Goal: Information Seeking & Learning: Learn about a topic

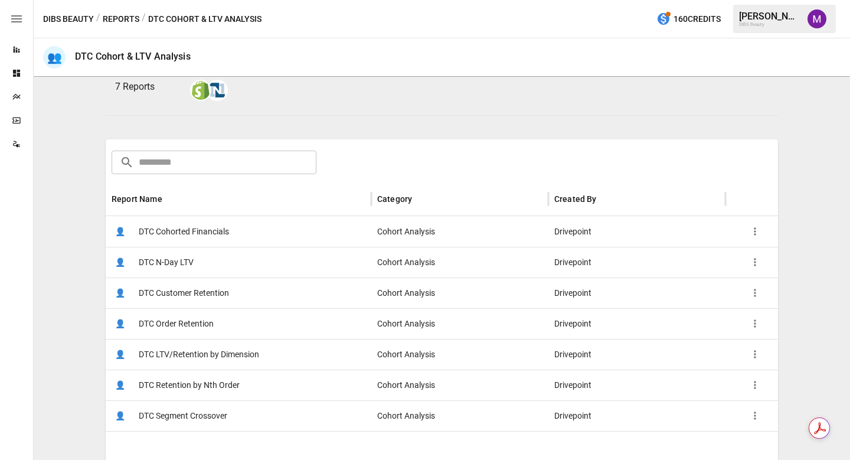
scroll to position [117, 0]
click at [162, 293] on span "DTC Customer Retention" at bounding box center [184, 292] width 90 height 30
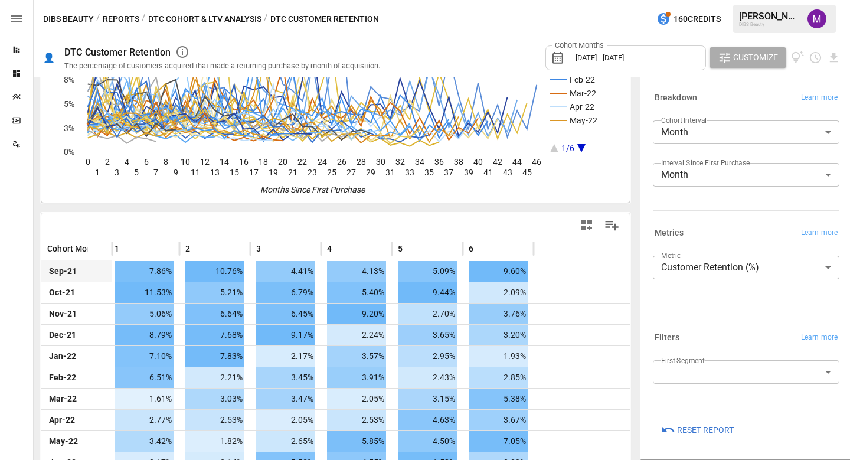
scroll to position [0, 1]
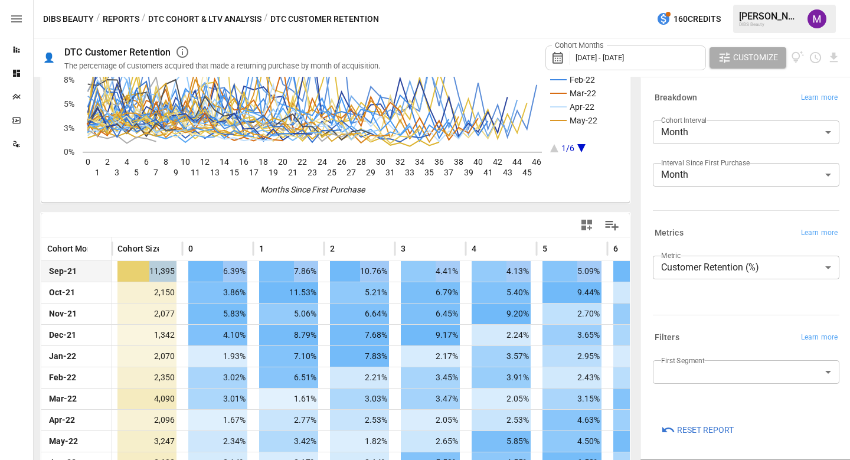
drag, startPoint x: 413, startPoint y: 263, endPoint x: 122, endPoint y: 260, distance: 291.0
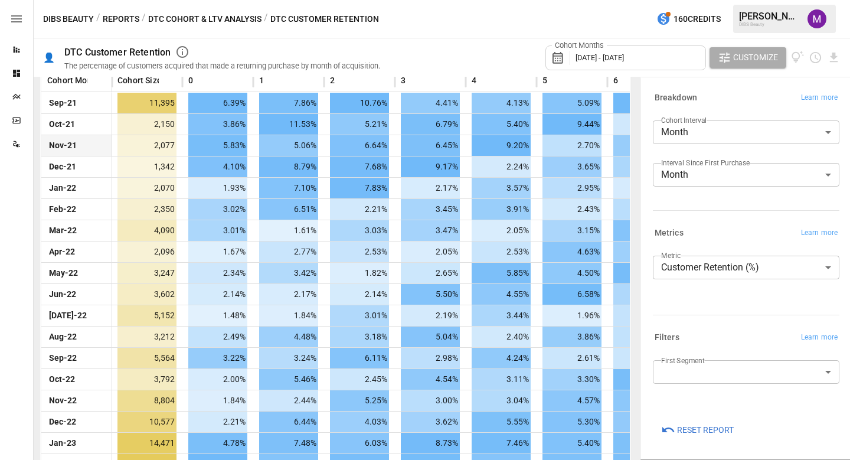
scroll to position [161, 0]
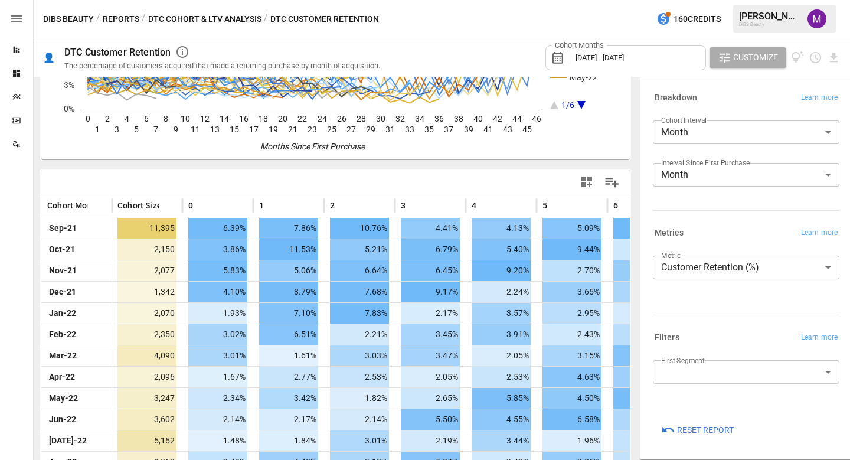
click at [700, 0] on body "Reports Dashboards Plans SmartModel ™ Data Sources DIBS Beauty / Reports / DTC …" at bounding box center [425, 0] width 850 height 0
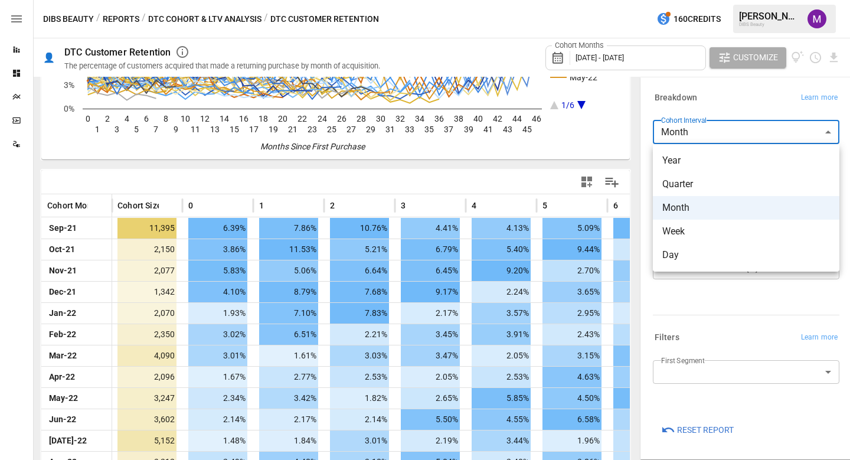
click at [698, 187] on span "Quarter" at bounding box center [746, 184] width 168 height 14
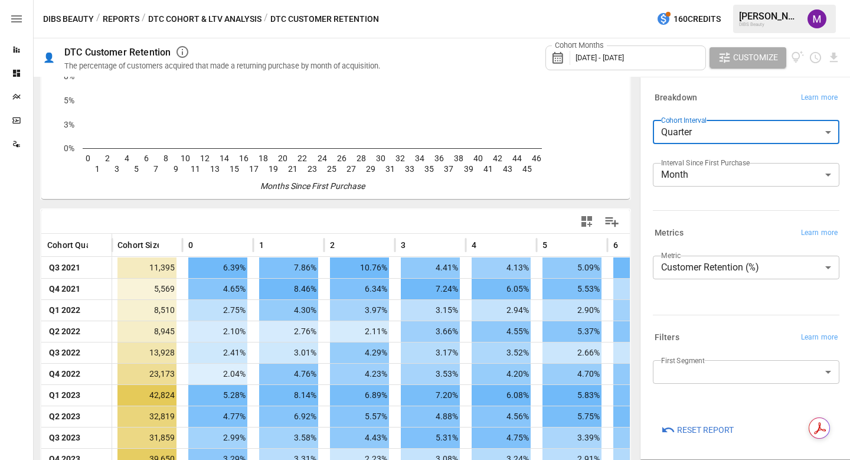
scroll to position [161, 0]
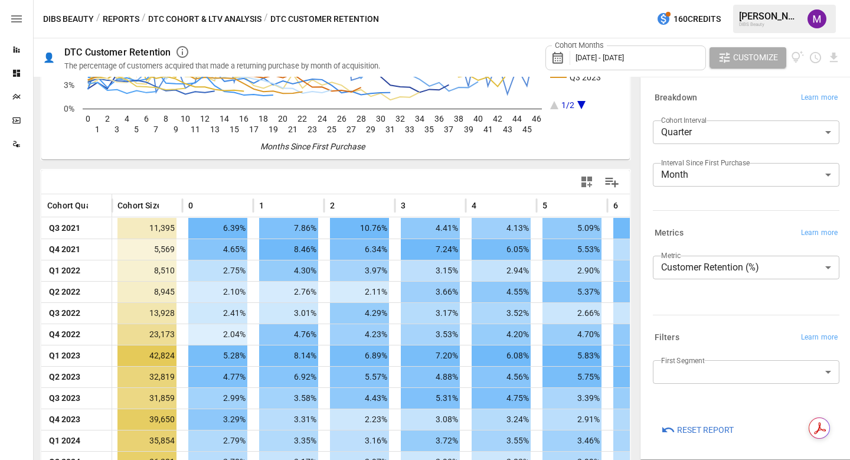
click at [640, 165] on div "**********" at bounding box center [746, 268] width 212 height 383
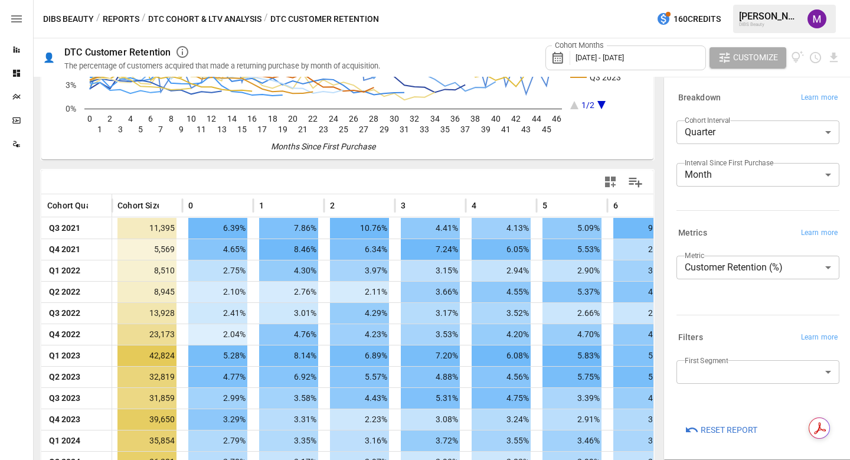
drag, startPoint x: 639, startPoint y: 165, endPoint x: 886, endPoint y: 169, distance: 246.8
click at [849, 0] on html "Reports Dashboards Plans SmartModel ™ Data Sources DIBS Beauty / Reports / DTC …" at bounding box center [425, 0] width 850 height 0
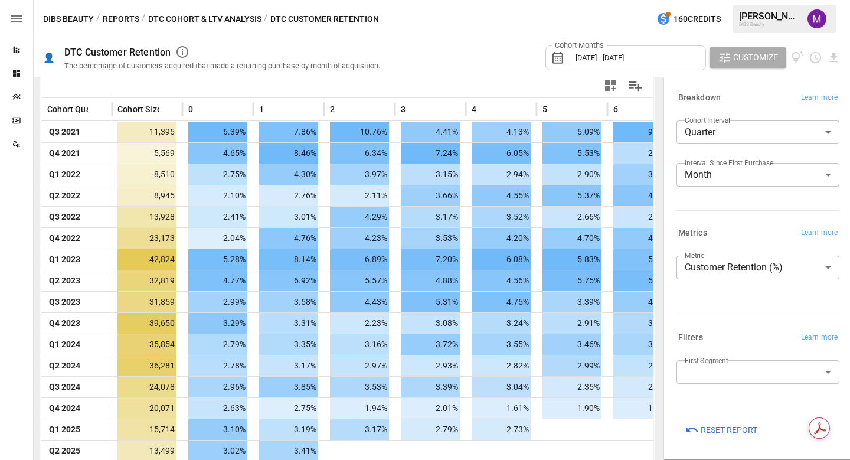
scroll to position [266, 0]
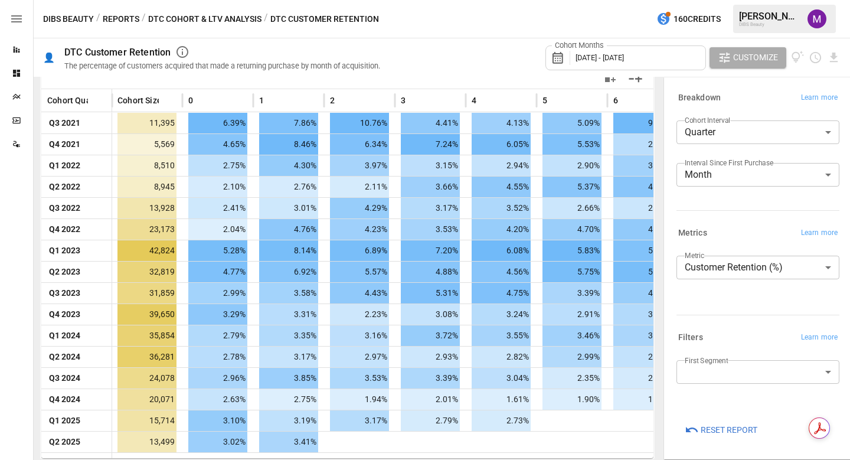
click at [698, 0] on body "Reports Dashboards Plans SmartModel ™ Data Sources DIBS Beauty / Reports / DTC …" at bounding box center [425, 0] width 850 height 0
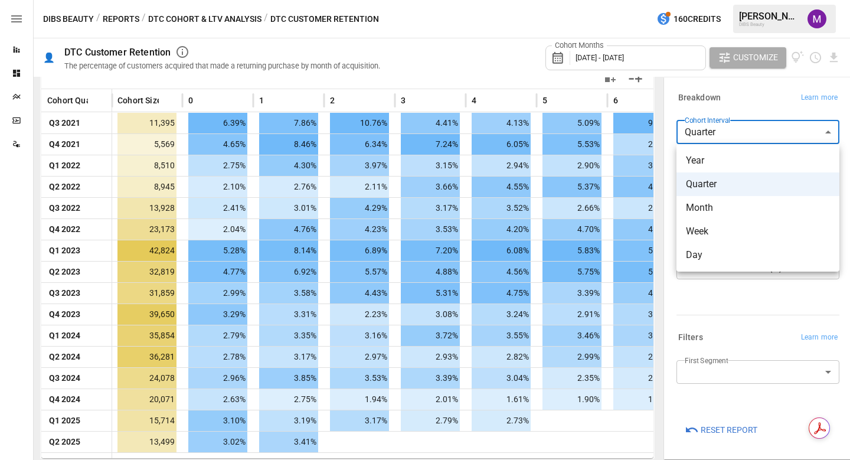
click at [698, 156] on span "Year" at bounding box center [758, 160] width 144 height 14
type input "****"
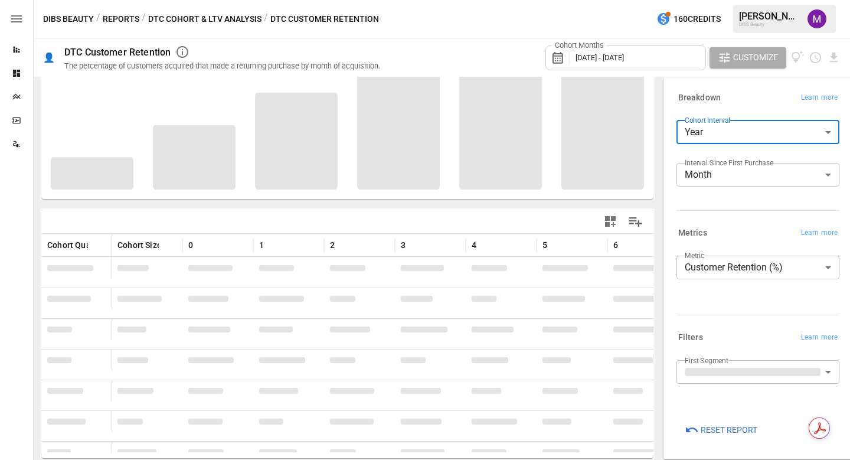
scroll to position [122, 0]
click at [320, 203] on div "Q3 2021 Q4 2021 Q1 2022 Q2 2022 Q3 2022 Q4 2022 Q1 2023 Q2 2023 Q3 2023 1/2 0 1…" at bounding box center [347, 207] width 618 height 495
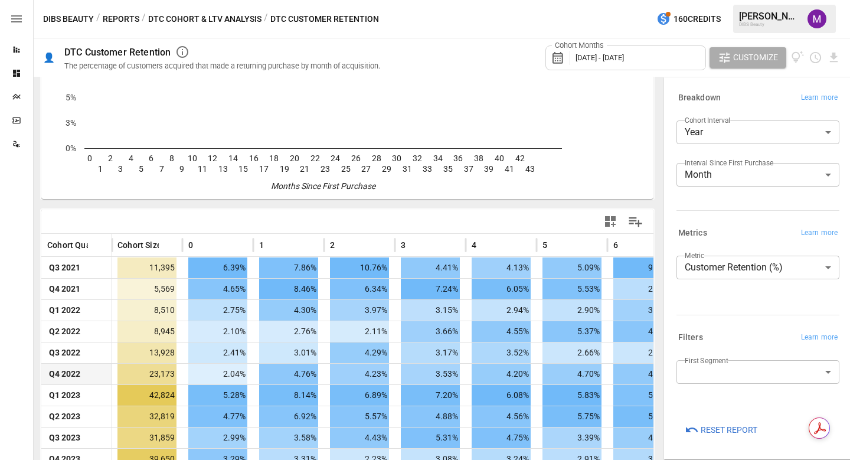
scroll to position [115, 0]
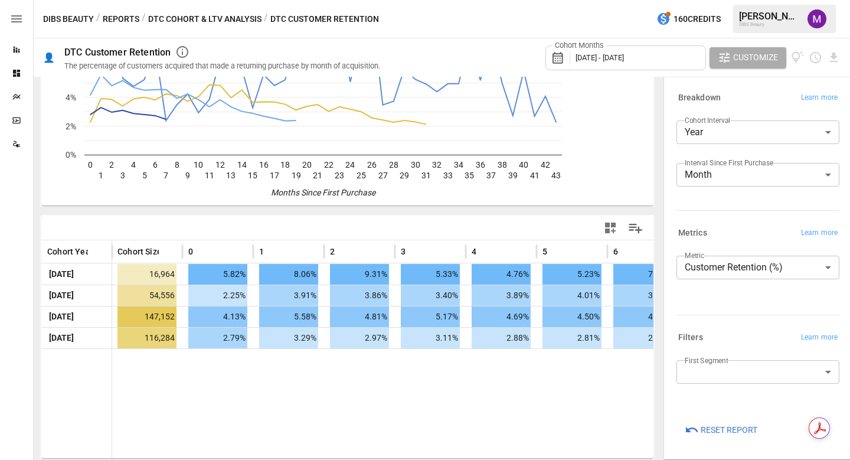
drag, startPoint x: 299, startPoint y: 390, endPoint x: 564, endPoint y: 387, distance: 265.1
drag, startPoint x: 451, startPoint y: 379, endPoint x: 679, endPoint y: 372, distance: 228.5
click at [679, 372] on div "**********" at bounding box center [442, 268] width 816 height 383
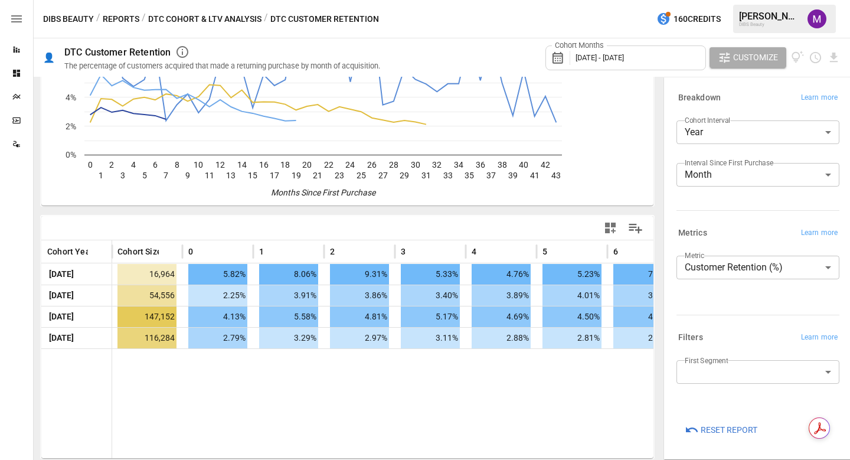
drag, startPoint x: 419, startPoint y: 365, endPoint x: 657, endPoint y: 373, distance: 238.0
click at [657, 373] on div "Year [DATE] Year [DATE] Year [DATE] Year [DATE] 0 1 2 3 4 5 6 7 8 9 10 11 12 13…" at bounding box center [347, 268] width 627 height 383
drag, startPoint x: 662, startPoint y: 367, endPoint x: 1044, endPoint y: 344, distance: 382.0
click at [849, 0] on html "Reports Dashboards Plans SmartModel ™ Data Sources DIBS Beauty / Reports / DTC …" at bounding box center [425, 0] width 850 height 0
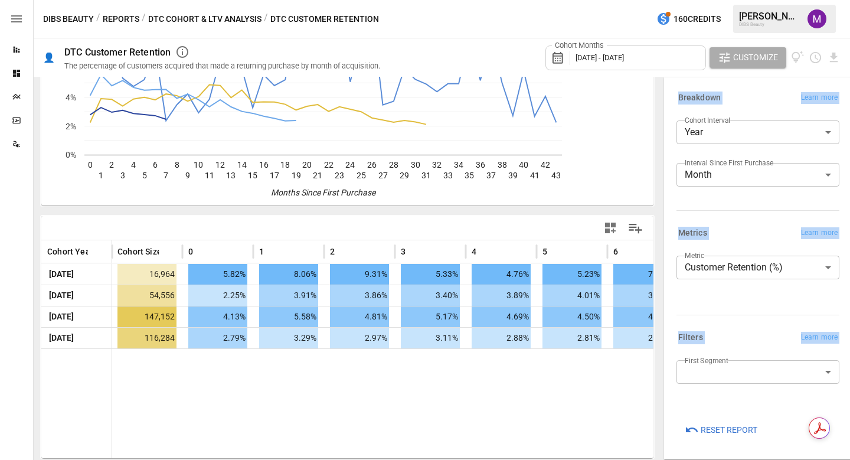
drag, startPoint x: 636, startPoint y: 373, endPoint x: 702, endPoint y: 359, distance: 66.9
click at [702, 359] on div "**********" at bounding box center [442, 268] width 816 height 383
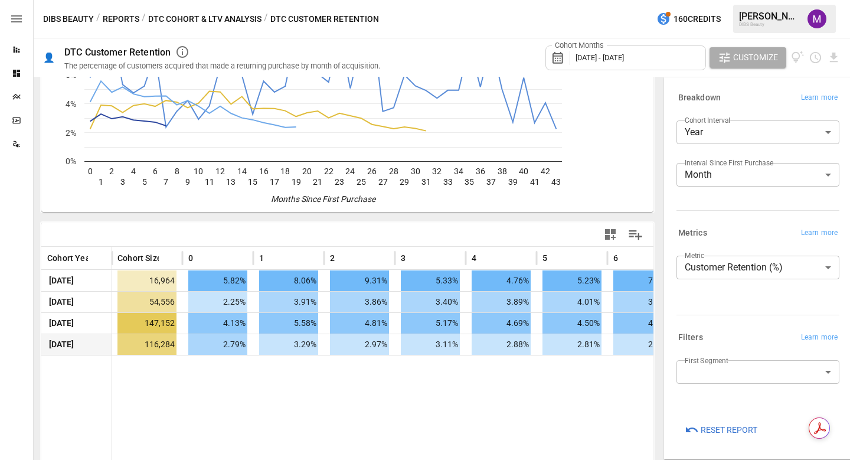
scroll to position [49, 0]
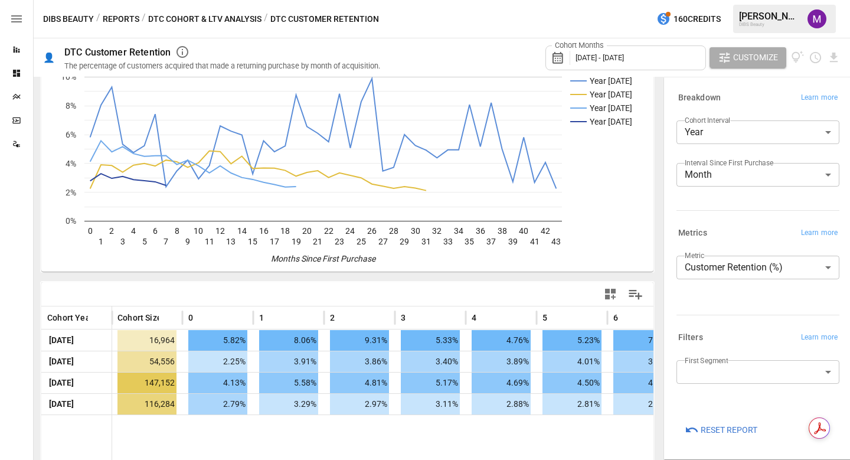
drag, startPoint x: 543, startPoint y: 426, endPoint x: 689, endPoint y: 424, distance: 145.8
click at [689, 424] on div "**********" at bounding box center [442, 268] width 816 height 383
drag, startPoint x: 530, startPoint y: 430, endPoint x: 622, endPoint y: 422, distance: 91.8
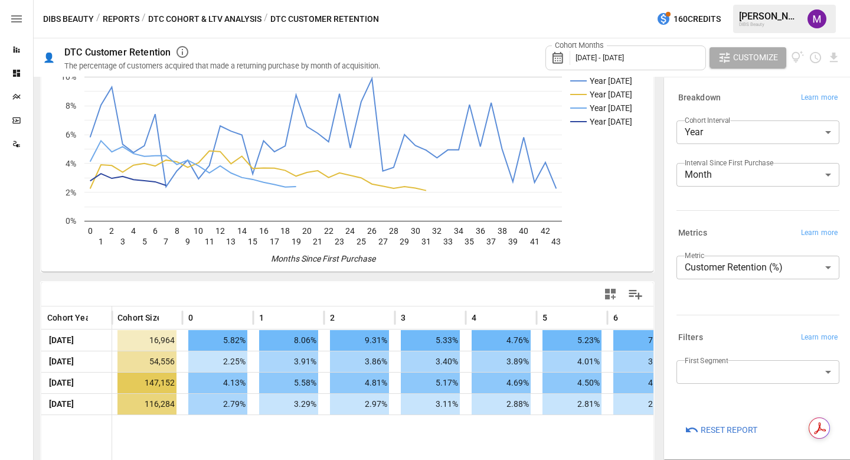
drag, startPoint x: 613, startPoint y: 431, endPoint x: 640, endPoint y: 422, distance: 28.6
drag, startPoint x: 654, startPoint y: 427, endPoint x: 682, endPoint y: 424, distance: 27.8
click at [682, 424] on div "**********" at bounding box center [442, 268] width 816 height 383
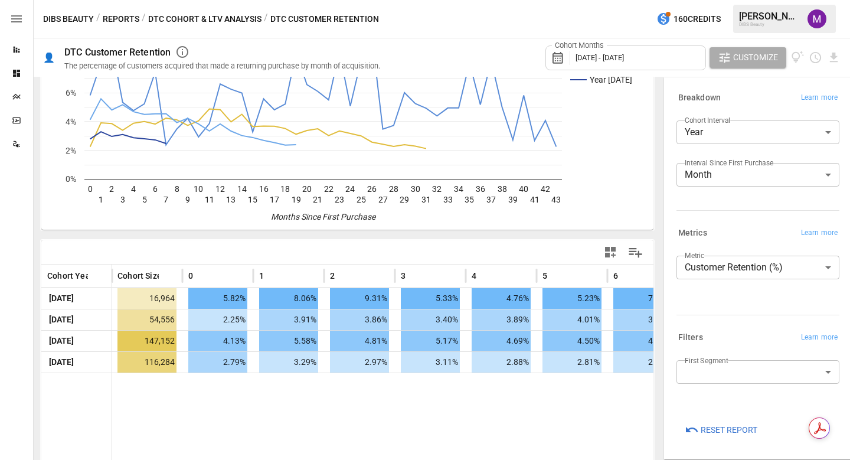
scroll to position [115, 0]
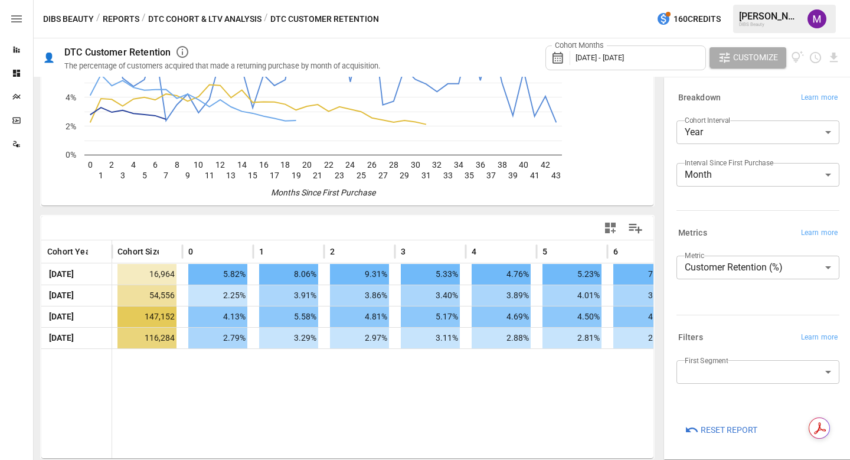
click at [661, 377] on div "Year [DATE] Year [DATE] Year [DATE] Year [DATE] 0 1 2 3 4 5 6 7 8 9 10 11 12 13…" at bounding box center [347, 268] width 627 height 383
drag, startPoint x: 662, startPoint y: 376, endPoint x: 687, endPoint y: 370, distance: 26.2
click at [687, 370] on div "**********" at bounding box center [755, 268] width 189 height 383
drag, startPoint x: 661, startPoint y: 101, endPoint x: 778, endPoint y: 84, distance: 118.0
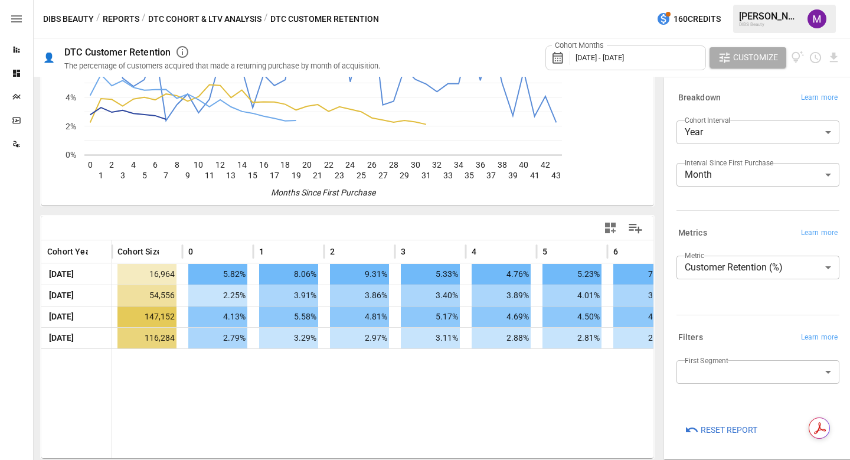
click at [806, 78] on div "**********" at bounding box center [755, 268] width 189 height 383
drag, startPoint x: 661, startPoint y: 104, endPoint x: 740, endPoint y: 98, distance: 79.4
click at [740, 98] on div "**********" at bounding box center [755, 268] width 189 height 383
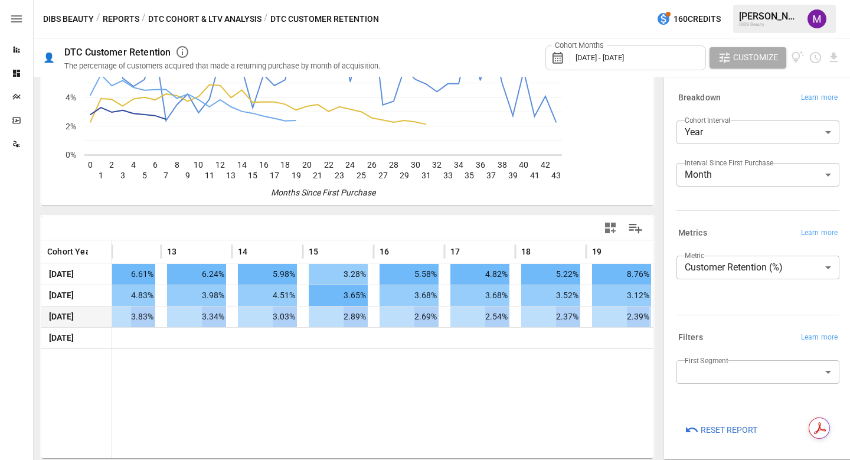
scroll to position [0, 966]
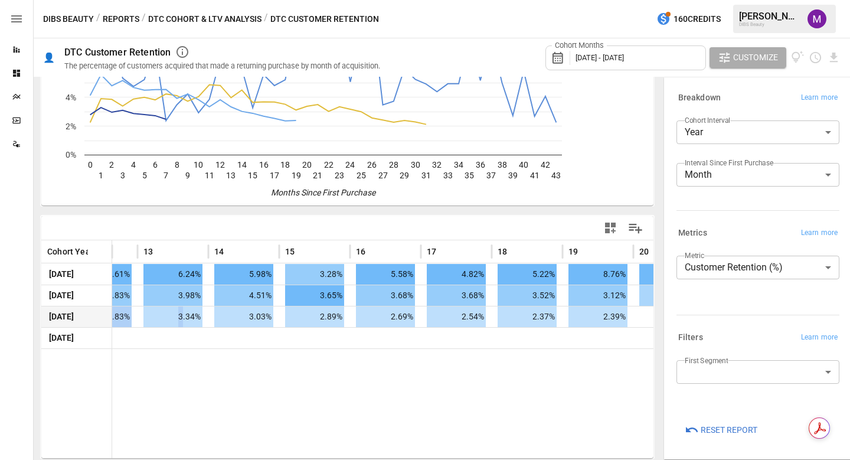
drag, startPoint x: 200, startPoint y: 312, endPoint x: 184, endPoint y: 319, distance: 18.2
drag, startPoint x: 300, startPoint y: 336, endPoint x: 23, endPoint y: 315, distance: 277.6
click at [23, 315] on main "Reports Dashboards Plans SmartModel ™ Data Sources DIBS Beauty / Reports / DTC …" at bounding box center [425, 230] width 850 height 460
click at [441, 363] on div at bounding box center [775, 403] width 3258 height 110
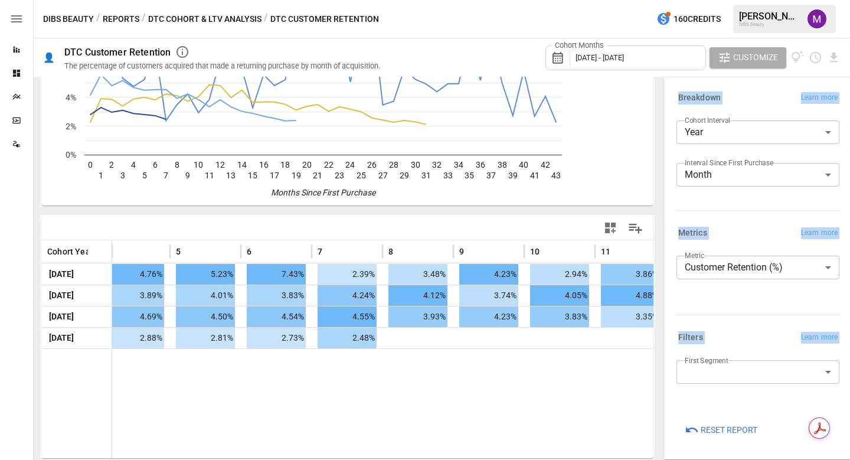
scroll to position [0, 0]
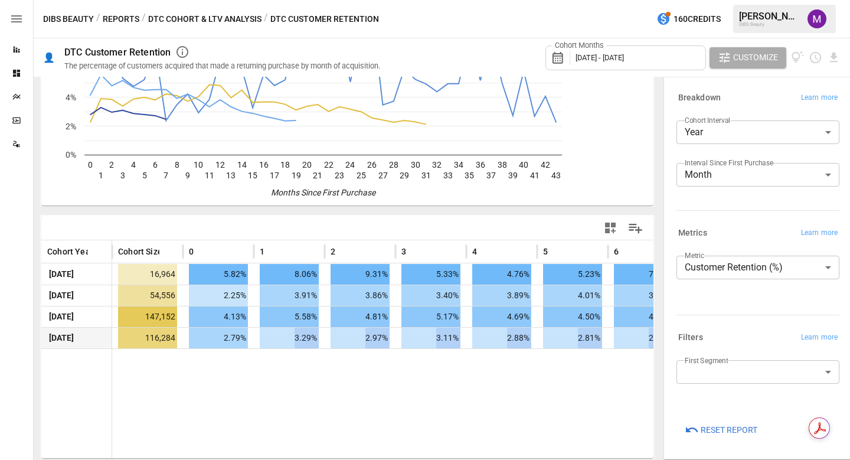
drag, startPoint x: 463, startPoint y: 352, endPoint x: 296, endPoint y: 336, distance: 168.3
click at [296, 336] on div "Cohort Year Cohort Size 0 1 2 3 4 5 6 7 8 [DATE] 16,964 5.82% 8.06% 9.31% 5.33%…" at bounding box center [347, 349] width 612 height 218
